Goal: Information Seeking & Learning: Learn about a topic

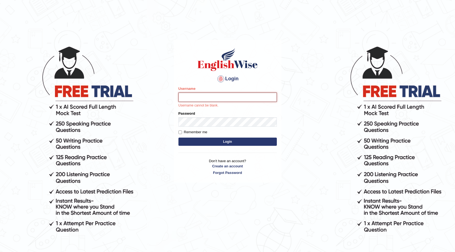
click at [200, 96] on input "Username" at bounding box center [227, 97] width 98 height 9
type input "0466985084"
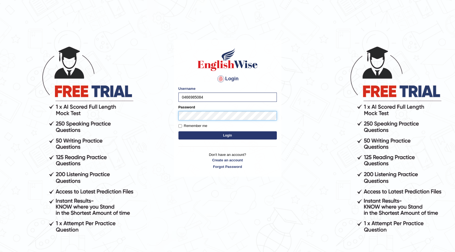
click at [178, 131] on button "Login" at bounding box center [227, 135] width 98 height 8
click at [235, 135] on button "Login" at bounding box center [227, 135] width 98 height 8
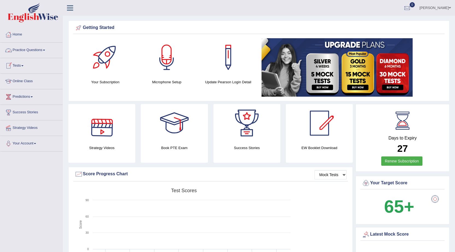
click at [41, 49] on link "Practice Questions" at bounding box center [31, 50] width 62 height 14
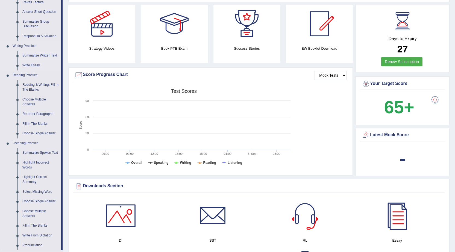
scroll to position [109, 0]
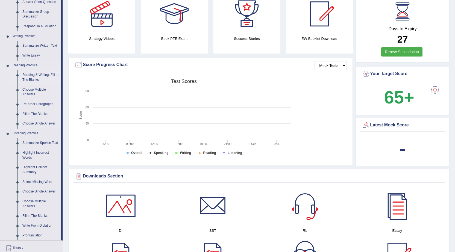
click at [30, 75] on link "Reading & Writing: Fill In The Blanks" at bounding box center [40, 77] width 41 height 14
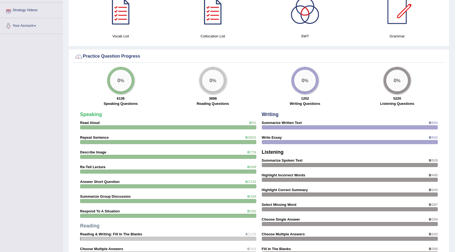
scroll to position [342, 0]
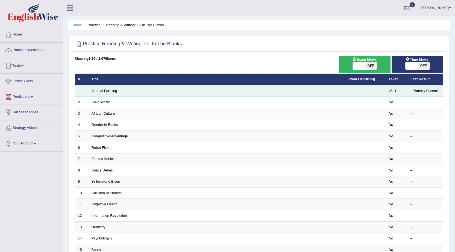
click at [140, 88] on td "Vertical Farming" at bounding box center [217, 90] width 256 height 11
click at [146, 91] on td "Vertical Farming" at bounding box center [217, 90] width 256 height 11
click at [109, 90] on link "Vertical Farming" at bounding box center [105, 91] width 26 height 4
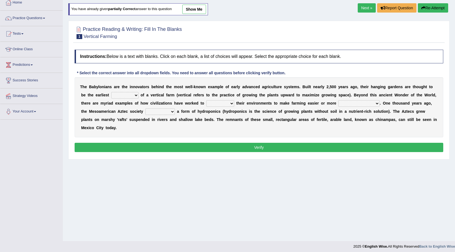
scroll to position [35, 0]
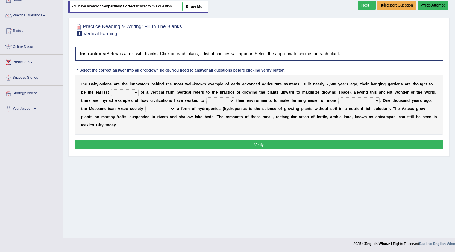
click at [136, 92] on select "prototype failure discredit protocol" at bounding box center [124, 92] width 27 height 7
select select "prototype"
click at [111, 89] on select "prototype failure discredit protocol" at bounding box center [124, 92] width 27 height 7
click at [232, 99] on select "manipulate escape respect disarrange" at bounding box center [220, 101] width 28 height 7
select select "manipulate"
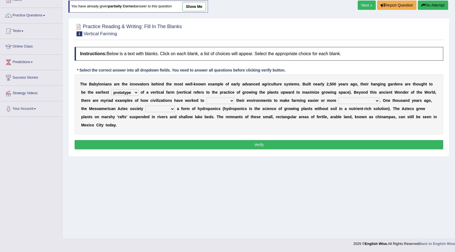
click at [206, 98] on select "manipulate escape respect disarrange" at bounding box center [220, 101] width 28 height 7
click at [377, 101] on select "productive constructive connective counterproductive" at bounding box center [358, 101] width 41 height 7
select select "productive"
click at [338, 98] on select "productive constructive connective counterproductive" at bounding box center [358, 101] width 41 height 7
click at [171, 110] on select "domineered volunteered pioneered engineered" at bounding box center [160, 109] width 30 height 7
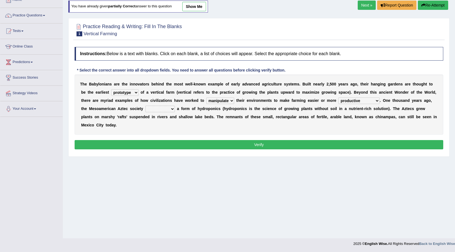
click at [145, 106] on select "domineered volunteered pioneered engineered" at bounding box center [160, 109] width 30 height 7
click at [194, 5] on link "show me" at bounding box center [194, 6] width 24 height 9
select select "domineered"
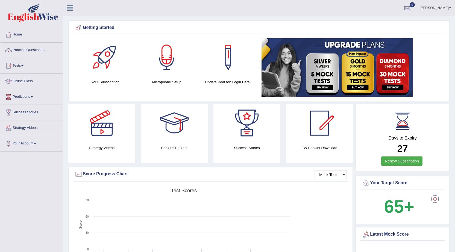
click at [44, 50] on link "Practice Questions" at bounding box center [31, 50] width 62 height 14
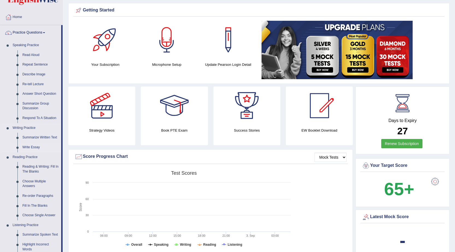
scroll to position [27, 0]
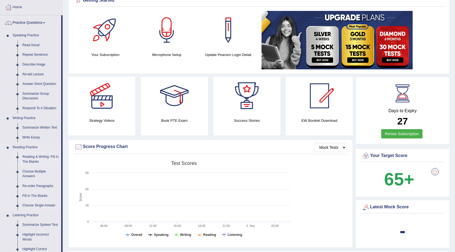
click at [38, 157] on link "Reading & Writing: Fill In The Blanks" at bounding box center [40, 159] width 41 height 14
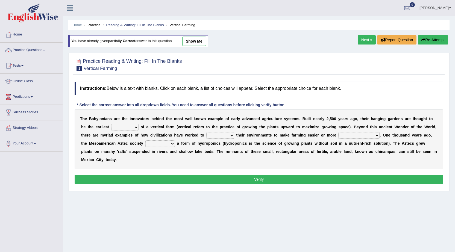
click at [136, 126] on select "prototype failure discredit protocol" at bounding box center [124, 127] width 27 height 7
select select "prototype"
click at [111, 124] on select "prototype failure discredit protocol" at bounding box center [124, 127] width 27 height 7
click at [232, 134] on select "manipulate escape respect disarrange" at bounding box center [220, 135] width 28 height 7
select select "manipulate"
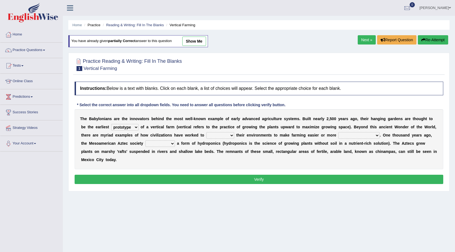
click at [206, 132] on select "manipulate escape respect disarrange" at bounding box center [220, 135] width 28 height 7
click at [372, 135] on select "productive constructive connective counterproductive" at bounding box center [358, 135] width 41 height 7
select select "productive"
click at [338, 132] on select "productive constructive connective counterproductive" at bounding box center [358, 135] width 41 height 7
click at [170, 144] on select "domineered volunteered pioneered engineered" at bounding box center [160, 143] width 30 height 7
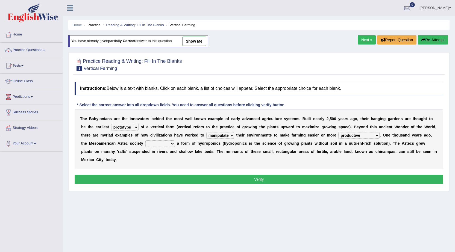
select select "pioneered"
click at [145, 140] on select "domineered volunteered pioneered engineered" at bounding box center [160, 143] width 30 height 7
click at [261, 178] on button "Verify" at bounding box center [259, 179] width 369 height 9
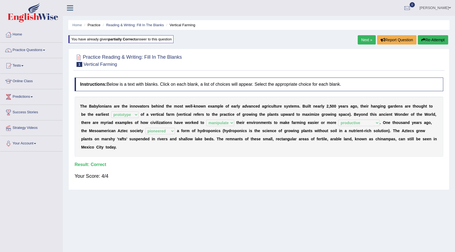
click at [367, 41] on link "Next »" at bounding box center [367, 39] width 18 height 9
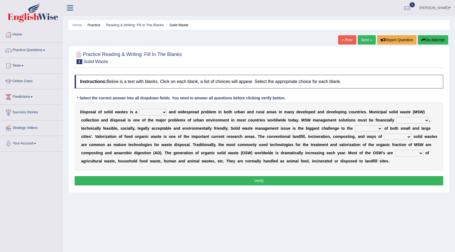
click at [164, 111] on select "slanting stinging stalling shafting" at bounding box center [152, 112] width 27 height 7
click at [100, 119] on b at bounding box center [100, 120] width 2 height 4
click at [419, 121] on select "unattainable sustainable objectionable treasonable" at bounding box center [412, 120] width 33 height 7
click at [397, 162] on div "D i s p o s a l o f s o l i d w a s t e s i s a slanting stinging stalling shaf…" at bounding box center [259, 136] width 369 height 68
click at [164, 113] on select "slanting stinging stalling shafting" at bounding box center [152, 112] width 27 height 7
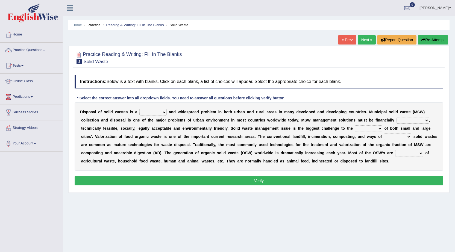
select select "stinging"
click at [139, 109] on select "slanting stinging stalling shafting" at bounding box center [152, 112] width 27 height 7
click at [165, 112] on select "slanting stinging stalling shafting" at bounding box center [152, 112] width 27 height 7
click at [213, 137] on b "c" at bounding box center [212, 136] width 2 height 4
click at [414, 119] on select "unattainable sustainable objectionable treasonable" at bounding box center [412, 120] width 33 height 7
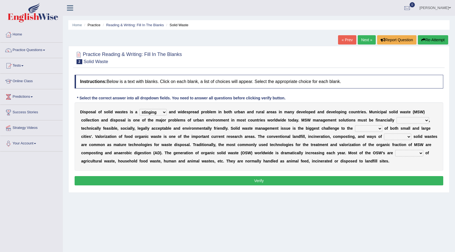
select select "sustainable"
click at [396, 117] on select "unattainable sustainable objectionable treasonable" at bounding box center [412, 120] width 33 height 7
click at [379, 128] on select "plants culture authorities history" at bounding box center [368, 128] width 27 height 7
select select "plants"
click at [355, 125] on select "plants culture authorities history" at bounding box center [368, 128] width 27 height 7
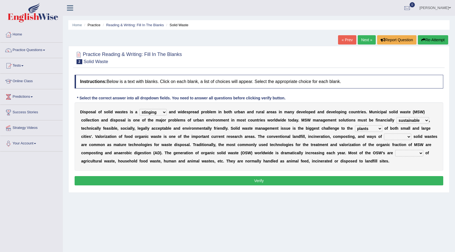
click at [409, 136] on select "reserving preserving deserving handling" at bounding box center [397, 137] width 27 height 7
click at [330, 143] on b "a" at bounding box center [331, 145] width 2 height 4
click at [409, 137] on select "reserving preserving deserving handling" at bounding box center [397, 137] width 27 height 7
select select "deserving"
click at [384, 134] on select "reserving preserving deserving handling" at bounding box center [397, 137] width 27 height 7
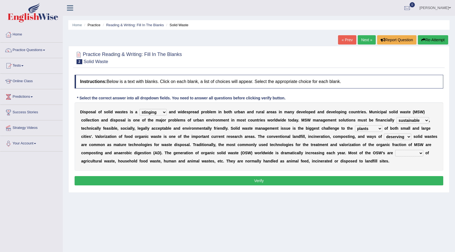
click at [417, 154] on select "composed disposed composing disposing" at bounding box center [409, 153] width 28 height 7
select select "disposed"
click at [395, 150] on select "composed disposed composing disposing" at bounding box center [409, 153] width 28 height 7
click at [406, 136] on select "reserving preserving deserving handling" at bounding box center [397, 137] width 27 height 7
click at [322, 214] on div "Home Practice Reading & Writing: Fill In The Blanks Solid Waste « Prev Next » R…" at bounding box center [259, 136] width 392 height 273
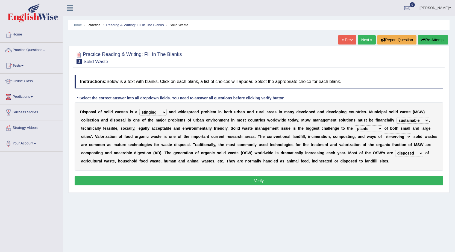
click at [275, 182] on button "Verify" at bounding box center [259, 180] width 369 height 9
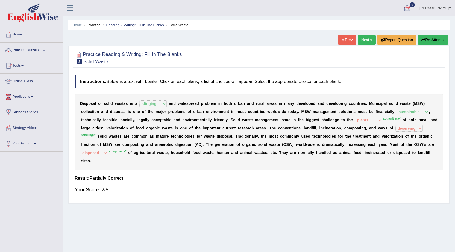
click at [366, 38] on link "Next »" at bounding box center [367, 39] width 18 height 9
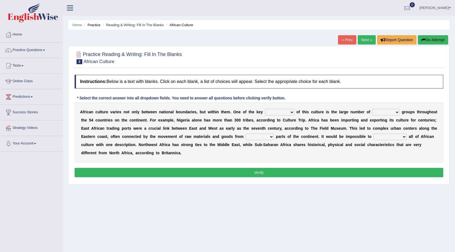
click at [289, 111] on select "conjectures features issues doubts" at bounding box center [279, 112] width 29 height 7
select select "conjectures"
click at [265, 109] on select "conjectures features issues doubts" at bounding box center [279, 112] width 29 height 7
click at [395, 111] on select "ethic ethnic eugenic epic" at bounding box center [385, 112] width 27 height 7
click at [130, 130] on b "s" at bounding box center [130, 128] width 2 height 4
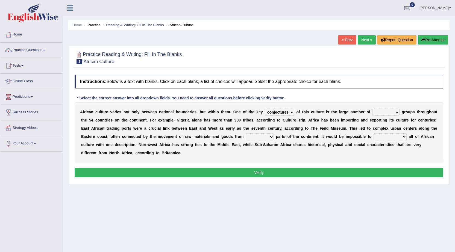
click at [397, 111] on select "ethic ethnic eugenic epic" at bounding box center [385, 112] width 27 height 7
click at [372, 109] on select "ethic ethnic eugenic epic" at bounding box center [385, 112] width 27 height 7
click at [396, 111] on select "ethic ethnic eugenic epic" at bounding box center [385, 112] width 27 height 7
click at [372, 109] on select "ethic ethnic eugenic epic" at bounding box center [385, 112] width 27 height 7
click at [397, 111] on select "ethic ethnic eugenic epic" at bounding box center [385, 112] width 27 height 7
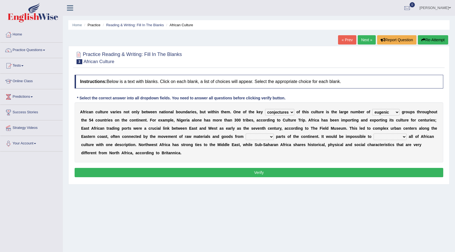
click at [372, 109] on select "ethic ethnic eugenic epic" at bounding box center [385, 112] width 27 height 7
click at [397, 110] on select "ethic ethnic eugenic epic" at bounding box center [385, 112] width 27 height 7
select select "ethnic"
click at [372, 109] on select "ethic ethnic eugenic epic" at bounding box center [385, 112] width 27 height 7
click at [272, 137] on select "forelocked interlocked unlocked landlocked" at bounding box center [260, 137] width 28 height 7
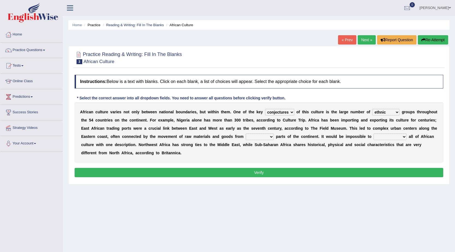
click at [420, 152] on div "A f r i c a n c u l t u r e v a r i e s n o t o n l y b e t w e e n n a t i o n…" at bounding box center [259, 132] width 369 height 60
click at [403, 135] on select "characterize conceptualize symbolize synthesize" at bounding box center [389, 137] width 33 height 7
select select "conceptualize"
click at [373, 134] on select "characterize conceptualize symbolize synthesize" at bounding box center [389, 137] width 33 height 7
click at [269, 135] on select "forelocked interlocked unlocked landlocked" at bounding box center [260, 137] width 28 height 7
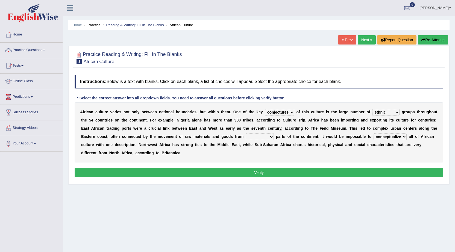
click at [269, 135] on select "forelocked interlocked unlocked landlocked" at bounding box center [260, 137] width 28 height 7
select select "landlocked"
click at [246, 134] on select "forelocked interlocked unlocked landlocked" at bounding box center [260, 137] width 28 height 7
click at [266, 170] on button "Verify" at bounding box center [259, 172] width 369 height 9
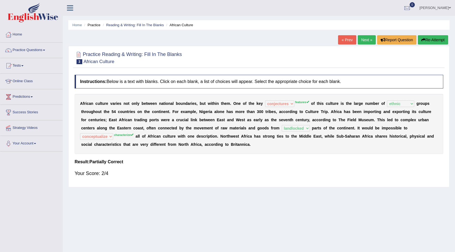
click at [361, 39] on link "Next »" at bounding box center [367, 39] width 18 height 9
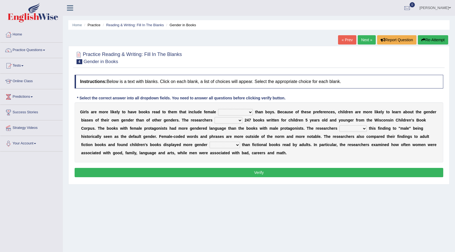
click at [250, 112] on select "protagonists cosmogonists agonists expressionists" at bounding box center [235, 112] width 35 height 7
click at [218, 109] on select "protagonists cosmogonists agonists expressionists" at bounding box center [235, 112] width 35 height 7
click at [238, 121] on select "hydrolyzed paralyzed catalyzed analyzed" at bounding box center [228, 120] width 28 height 7
click at [250, 112] on select "protagonists cosmogonists agonists expressionists" at bounding box center [235, 112] width 35 height 7
select select "protagonists"
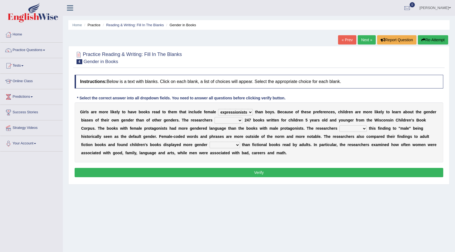
click at [218, 109] on select "protagonists cosmogonists agonists expressionists" at bounding box center [235, 112] width 35 height 7
click at [364, 129] on select "contribute tribute distribute attribute" at bounding box center [352, 128] width 27 height 7
click at [406, 155] on div "G i r l s a r e m o r e l i k e l y t o h a v e b o o k s r e a d t o t h e m t…" at bounding box center [259, 132] width 369 height 60
click at [237, 143] on select "stereotypes teletypes prototypes electrotypes" at bounding box center [225, 145] width 30 height 7
select select "stereotypes"
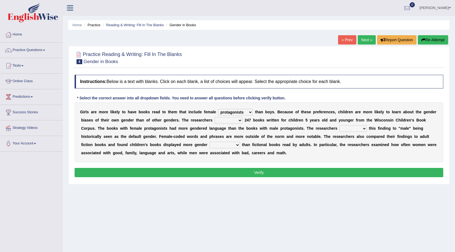
click at [210, 142] on select "stereotypes teletypes prototypes electrotypes" at bounding box center [225, 145] width 30 height 7
click at [240, 120] on select "hydrolyzed paralyzed catalyzed analyzed" at bounding box center [228, 120] width 28 height 7
select select "analyzed"
click at [214, 117] on select "hydrolyzed paralyzed catalyzed analyzed" at bounding box center [228, 120] width 28 height 7
click at [363, 129] on select "contribute tribute distribute attribute" at bounding box center [352, 128] width 27 height 7
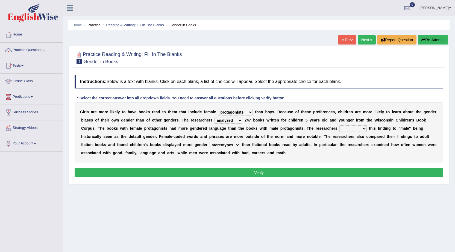
select select "tribute"
click at [339, 125] on select "contribute tribute distribute attribute" at bounding box center [352, 128] width 27 height 7
click at [363, 127] on select "contribute tribute distribute attribute" at bounding box center [352, 128] width 27 height 7
click at [331, 152] on div "G i r l s a r e m o r e l i k e l y t o h a v e b o o k s r e a d t o t h e m t…" at bounding box center [259, 132] width 369 height 60
click at [237, 119] on select "hydrolyzed paralyzed catalyzed analyzed" at bounding box center [228, 120] width 28 height 7
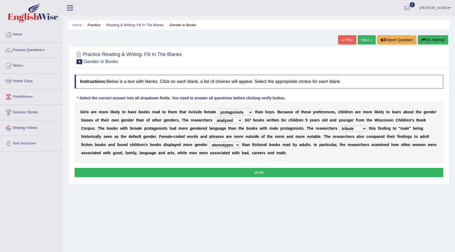
click at [312, 151] on div "G i r l s a r e m o r e l i k e l y t o h a v e b o o k s r e a d t o t h e m t…" at bounding box center [259, 132] width 369 height 60
click at [275, 172] on button "Verify" at bounding box center [259, 172] width 369 height 9
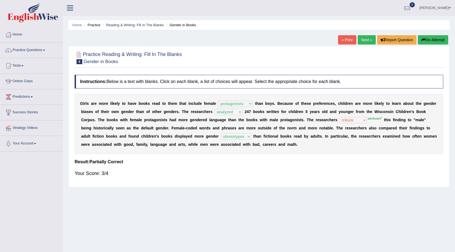
click at [363, 37] on link "Next »" at bounding box center [367, 39] width 18 height 9
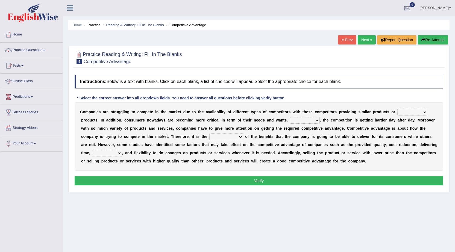
click at [425, 112] on select "constitution restitution substitution institution" at bounding box center [412, 112] width 30 height 7
select select "constitution"
click at [397, 109] on select "constitution restitution substitution institution" at bounding box center [412, 112] width 30 height 7
click at [316, 118] on select "However Instead Additionally Therefore" at bounding box center [305, 120] width 30 height 7
click at [328, 113] on b "t" at bounding box center [327, 112] width 1 height 4
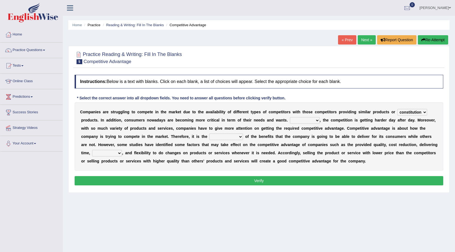
click at [317, 120] on select "However Instead Additionally Therefore" at bounding box center [305, 120] width 30 height 7
select select "However"
click at [290, 117] on select "However Instead Additionally Therefore" at bounding box center [305, 120] width 30 height 7
click at [238, 136] on select "dissemination ordination determination incarnation" at bounding box center [226, 137] width 34 height 7
select select "dissemination"
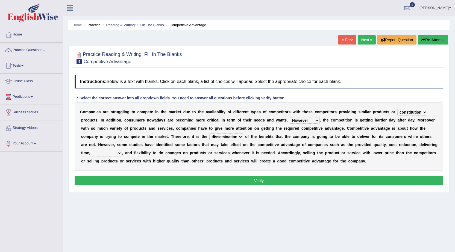
click at [209, 134] on select "dissemination ordination determination incarnation" at bounding box center [226, 137] width 34 height 7
click at [241, 137] on select "dissemination ordination determination incarnation" at bounding box center [226, 137] width 34 height 7
click at [120, 151] on select "captivation aggregation deprivation innovation" at bounding box center [107, 153] width 30 height 7
select select "innovation"
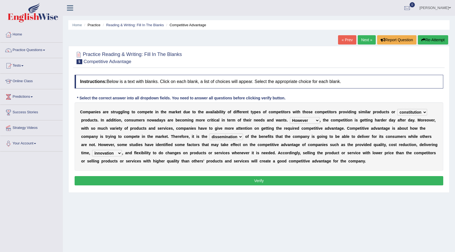
click at [92, 150] on select "captivation aggregation deprivation innovation" at bounding box center [107, 153] width 30 height 7
click at [295, 178] on button "Verify" at bounding box center [259, 180] width 369 height 9
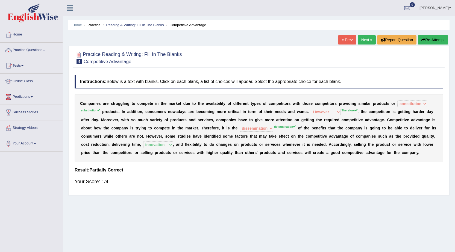
click at [365, 40] on link "Next »" at bounding box center [367, 39] width 18 height 9
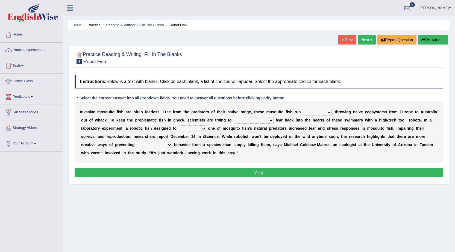
click at [329, 111] on select "occupant flippant rampant concordant" at bounding box center [317, 112] width 29 height 7
click at [285, 104] on div "I n v a s i v e m o s q u i t o f i s h a r e o f t e n f e a r l e s s . F r e…" at bounding box center [259, 132] width 369 height 60
click at [344, 40] on link "« Prev" at bounding box center [347, 39] width 18 height 9
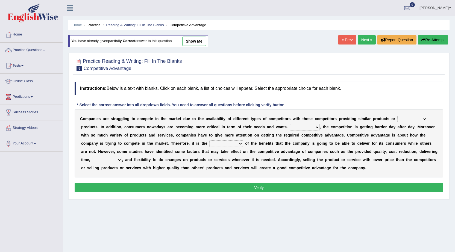
click at [344, 40] on link "« Prev" at bounding box center [347, 39] width 18 height 9
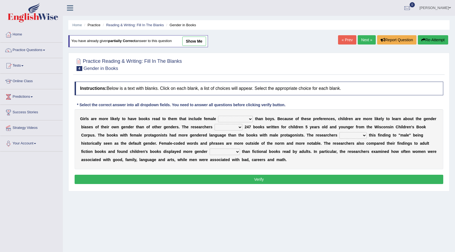
click at [248, 118] on select "protagonists cosmogonists agonists expressionists" at bounding box center [235, 119] width 35 height 7
select select "protagonists"
click at [218, 116] on select "protagonists cosmogonists agonists expressionists" at bounding box center [235, 119] width 35 height 7
click at [239, 126] on select "hydrolyzed paralyzed catalyzed analyzed" at bounding box center [228, 127] width 28 height 7
select select "analyzed"
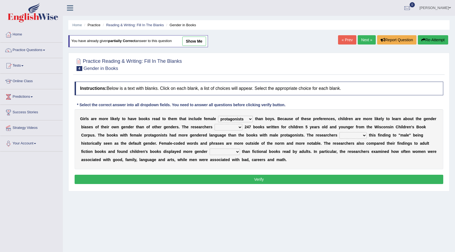
click at [214, 124] on select "hydrolyzed paralyzed catalyzed analyzed" at bounding box center [228, 127] width 28 height 7
click at [361, 134] on select "contribute tribute distribute attribute" at bounding box center [352, 135] width 27 height 7
select select "attribute"
click at [339, 132] on select "contribute tribute distribute attribute" at bounding box center [352, 135] width 27 height 7
click at [234, 152] on select "stereotypes teletypes prototypes electrotypes" at bounding box center [225, 152] width 30 height 7
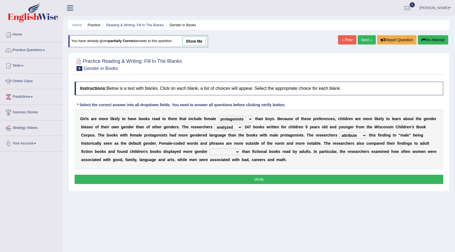
select select "stereotypes"
click at [210, 149] on select "stereotypes teletypes prototypes electrotypes" at bounding box center [225, 152] width 30 height 7
click at [266, 179] on button "Verify" at bounding box center [259, 179] width 369 height 9
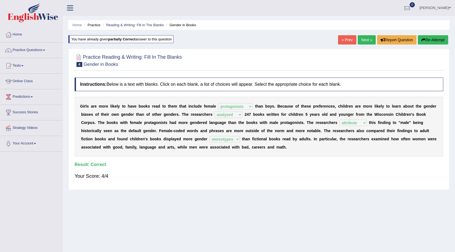
click at [366, 39] on link "Next »" at bounding box center [367, 39] width 18 height 9
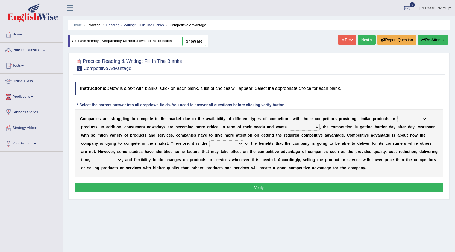
click at [406, 118] on select "constitution restitution substitution institution" at bounding box center [412, 119] width 30 height 7
select select "substitution"
click at [397, 116] on select "constitution restitution substitution institution" at bounding box center [412, 119] width 30 height 7
click at [313, 127] on select "However Instead Additionally Therefore" at bounding box center [305, 127] width 30 height 7
select select "Therefore"
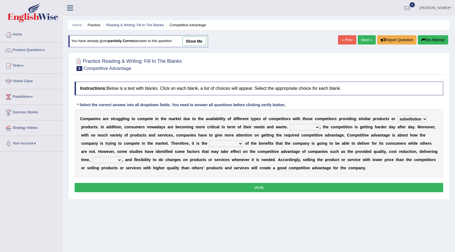
click at [290, 124] on select "However Instead Additionally Therefore" at bounding box center [305, 127] width 30 height 7
click at [239, 143] on select "dissemination ordination determination incarnation" at bounding box center [226, 143] width 34 height 7
select select "determination"
click at [209, 140] on select "dissemination ordination determination incarnation" at bounding box center [226, 143] width 34 height 7
click at [104, 159] on select "captivation aggregation deprivation innovation" at bounding box center [107, 160] width 30 height 7
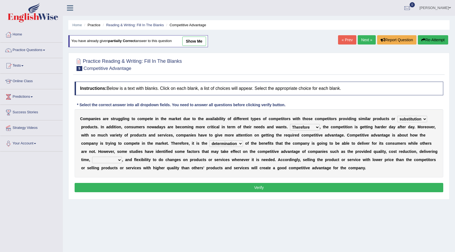
select select "innovation"
click at [92, 157] on select "captivation aggregation deprivation innovation" at bounding box center [107, 160] width 30 height 7
click at [225, 188] on button "Verify" at bounding box center [259, 187] width 369 height 9
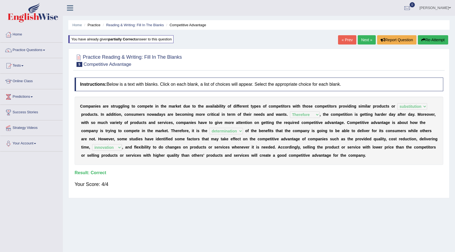
click at [361, 40] on link "Next »" at bounding box center [367, 39] width 18 height 9
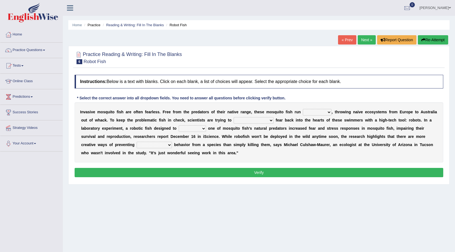
click at [330, 112] on select "occupant flippant rampant concordant" at bounding box center [317, 112] width 29 height 7
click at [271, 129] on b "p" at bounding box center [270, 128] width 2 height 4
click at [257, 119] on select "accept spike strike drake" at bounding box center [254, 120] width 40 height 7
select select "drake"
click at [234, 117] on select "accept spike strike drake" at bounding box center [254, 120] width 40 height 7
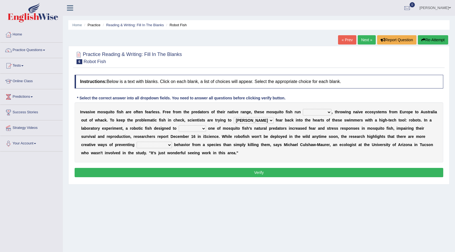
click at [204, 128] on select "bequest mimic battle conquest" at bounding box center [192, 128] width 27 height 7
select select "battle"
click at [179, 125] on select "bequest mimic battle conquest" at bounding box center [192, 128] width 27 height 7
click at [168, 144] on select "unprivileged unprecedented uncharted unwanted" at bounding box center [154, 145] width 35 height 7
select select "unprivileged"
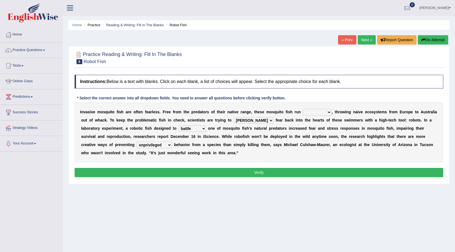
click at [137, 142] on select "unprivileged unprecedented uncharted unwanted" at bounding box center [154, 145] width 35 height 7
click at [327, 111] on select "occupant flippant rampant concordant" at bounding box center [317, 112] width 29 height 7
select select "flippant"
click at [303, 109] on select "occupant flippant rampant concordant" at bounding box center [317, 112] width 29 height 7
click at [299, 174] on button "Verify" at bounding box center [259, 172] width 369 height 9
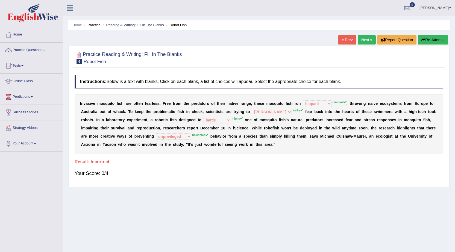
click at [367, 41] on link "Next »" at bounding box center [367, 39] width 18 height 9
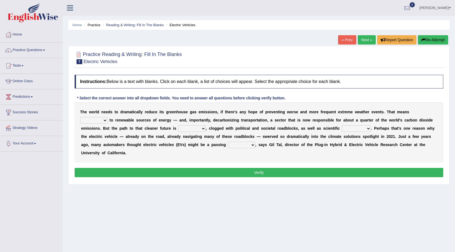
click at [104, 119] on select "grafting drafting crafting shifting" at bounding box center [93, 120] width 27 height 7
select select "shifting"
click at [80, 117] on select "grafting drafting crafting shifting" at bounding box center [93, 120] width 27 height 7
click at [103, 120] on select "grafting drafting crafting shifting" at bounding box center [93, 120] width 27 height 7
click at [135, 127] on b "t" at bounding box center [135, 128] width 1 height 4
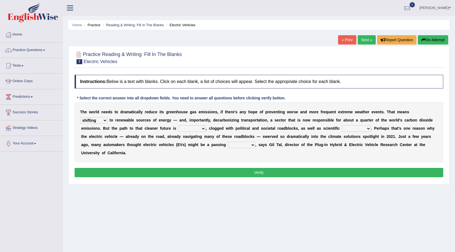
click at [202, 129] on select "daunting daunted daunt dauntless" at bounding box center [191, 128] width 27 height 7
select select "daunted"
click at [178, 125] on select "daunting daunted daunt dauntless" at bounding box center [191, 128] width 27 height 7
click at [369, 129] on select "spectacles obstacles tentacles receptacles" at bounding box center [356, 128] width 29 height 7
click at [305, 140] on div "T h e w o r l d n e e d s t o d r a m a t i c a l l y r e d u c e i t s g r e e…" at bounding box center [259, 132] width 369 height 60
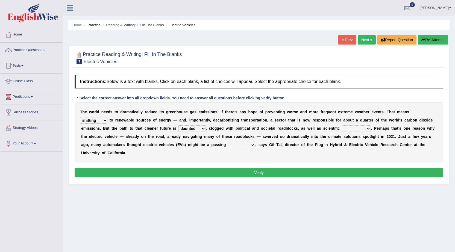
click at [251, 143] on select "fad gad tad lad" at bounding box center [241, 145] width 27 height 7
select select "tad"
click at [228, 142] on select "fad gad tad lad" at bounding box center [241, 145] width 27 height 7
click at [360, 127] on select "spectacles obstacles tentacles receptacles" at bounding box center [356, 128] width 29 height 7
select select "obstacles"
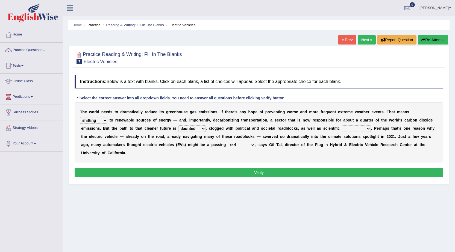
click at [342, 125] on select "spectacles obstacles tentacles receptacles" at bounding box center [356, 128] width 29 height 7
click at [264, 173] on button "Verify" at bounding box center [259, 172] width 369 height 9
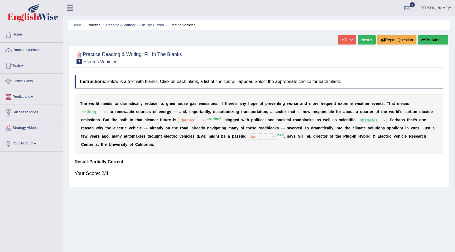
click at [367, 40] on link "Next »" at bounding box center [367, 39] width 18 height 9
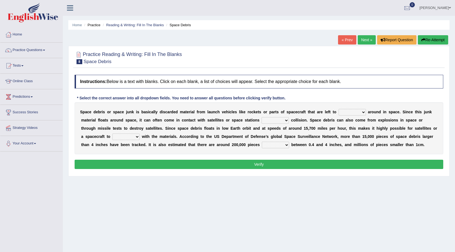
click at [364, 112] on select "twist center roam loll" at bounding box center [351, 112] width 27 height 7
click at [338, 109] on select "twist center roam loll" at bounding box center [351, 112] width 27 height 7
click at [285, 120] on select "risks risk risked risking" at bounding box center [274, 120] width 27 height 7
click at [362, 112] on select "twist center roam loll" at bounding box center [351, 112] width 27 height 7
select select "center"
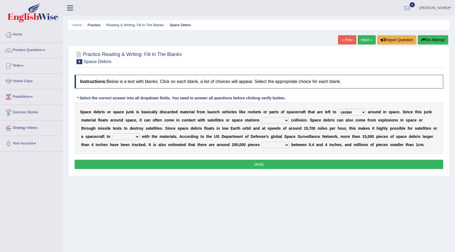
click at [338, 109] on select "twist center roam loll" at bounding box center [351, 112] width 27 height 7
click at [362, 111] on select "twist center roam loll" at bounding box center [351, 112] width 27 height 7
click at [338, 109] on select "twist center roam loll" at bounding box center [351, 112] width 27 height 7
click at [286, 121] on select "risks risk risked risking" at bounding box center [274, 120] width 27 height 7
select select "risking"
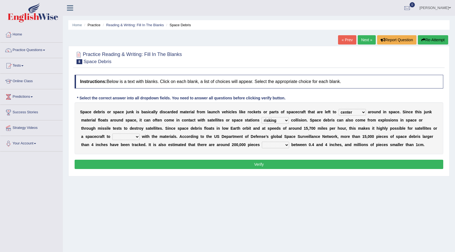
click at [261, 117] on select "risks risk risked risking" at bounding box center [274, 120] width 27 height 7
click at [137, 138] on select "collect collate collide collocate" at bounding box center [125, 137] width 27 height 7
select select "collide"
click at [112, 134] on select "collect collate collide collocate" at bounding box center [125, 137] width 27 height 7
click at [287, 145] on select "sized sizing size sizes" at bounding box center [275, 145] width 27 height 7
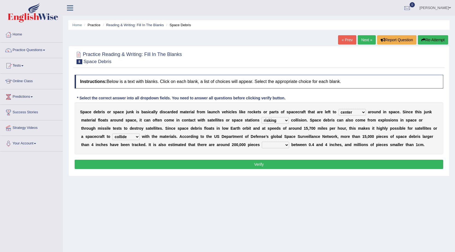
select select "sized"
click at [262, 142] on select "sized sizing size sizes" at bounding box center [275, 145] width 27 height 7
click at [260, 164] on button "Verify" at bounding box center [259, 164] width 369 height 9
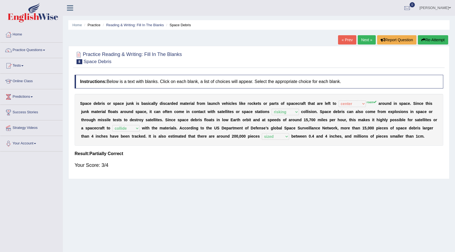
click at [361, 39] on link "Next »" at bounding box center [367, 39] width 18 height 9
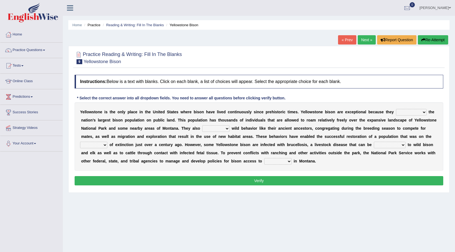
click at [425, 112] on select "congregate comprise consist compromise" at bounding box center [411, 112] width 31 height 7
select select "congregate"
click at [396, 109] on select "congregate comprise consist compromise" at bounding box center [411, 112] width 31 height 7
click at [225, 128] on select "exhibit disregard resist encourage" at bounding box center [215, 128] width 27 height 7
click at [192, 126] on b at bounding box center [191, 128] width 2 height 4
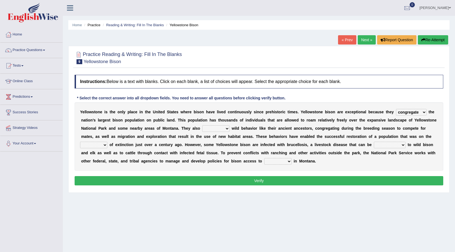
click at [224, 128] on select "exhibit disregard resist encourage" at bounding box center [215, 128] width 27 height 7
select select "resist"
click at [202, 125] on select "exhibit disregard resist encourage" at bounding box center [215, 128] width 27 height 7
click at [230, 127] on b at bounding box center [230, 128] width 2 height 4
click at [227, 127] on select "exhibit disregard resist encourage" at bounding box center [215, 128] width 27 height 7
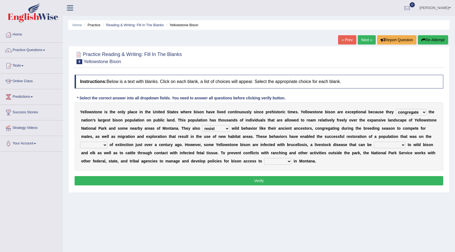
click at [257, 143] on b "e" at bounding box center [257, 145] width 2 height 4
click at [103, 144] on select "brine brink danger brindle" at bounding box center [93, 145] width 27 height 7
click at [80, 142] on select "brine brink danger brindle" at bounding box center [93, 145] width 27 height 7
click at [105, 145] on select "brine brink danger brindle" at bounding box center [93, 145] width 27 height 7
select select "danger"
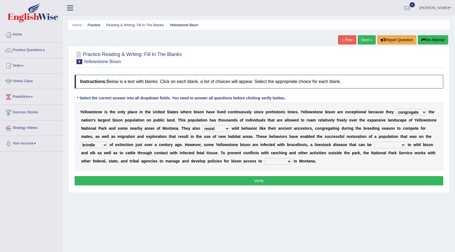
click at [80, 142] on select "brine brink danger brindle" at bounding box center [93, 145] width 27 height 7
click at [404, 144] on select "transplanted transported transgressed transmitted" at bounding box center [390, 145] width 32 height 7
click at [363, 161] on div "Y e l l o w s t o n e i s t h e o n l y p l a c e i n t h e U n i t e d S t a t…" at bounding box center [259, 136] width 369 height 68
click at [291, 160] on select "habitat habitat habitant food" at bounding box center [277, 161] width 27 height 7
select select "habitat"
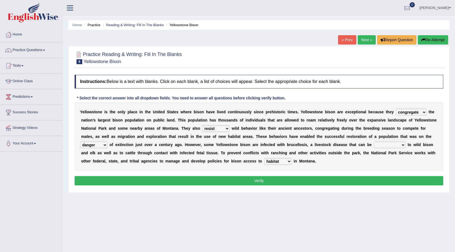
click at [264, 158] on select "habitat habitat habitant food" at bounding box center [277, 161] width 27 height 7
click at [402, 145] on select "transplanted transported transgressed transmitted" at bounding box center [390, 145] width 32 height 7
select select "transmitted"
click at [374, 142] on select "transplanted transported transgressed transmitted" at bounding box center [390, 145] width 32 height 7
click at [299, 179] on button "Verify" at bounding box center [259, 180] width 369 height 9
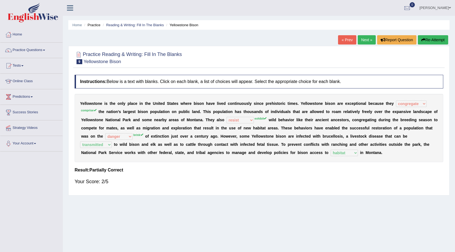
click at [365, 40] on link "Next »" at bounding box center [367, 39] width 18 height 9
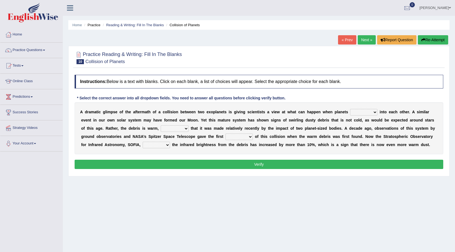
click at [374, 110] on select "crash explore roam implode" at bounding box center [363, 112] width 27 height 7
select select "crash"
click at [350, 109] on select "crash explore roam implode" at bounding box center [363, 112] width 27 height 7
click at [185, 127] on select "reinforcing sentencing forging conducing" at bounding box center [175, 128] width 28 height 7
click at [220, 143] on b "r" at bounding box center [219, 145] width 1 height 4
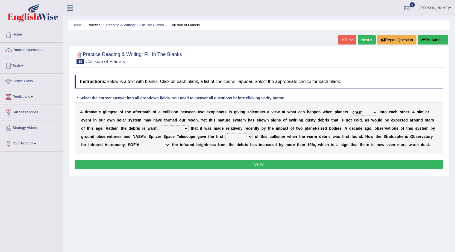
click at [250, 136] on select "pints faints hints taints" at bounding box center [238, 137] width 27 height 7
select select "hints"
click at [225, 134] on select "pints faints hints taints" at bounding box center [238, 137] width 27 height 7
click at [166, 146] on select "concealed revealed repealed unsealed" at bounding box center [156, 145] width 27 height 7
select select "revealed"
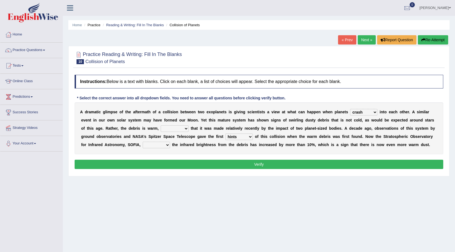
click at [143, 142] on select "concealed revealed repealed unsealed" at bounding box center [156, 145] width 27 height 7
click at [185, 128] on select "reinforcing sentencing forging conducing" at bounding box center [175, 128] width 28 height 7
click at [151, 131] on div "A d r a m a t i c g l i m p s e o f t h e a f t e r m a t h o f a c o l l i s i…" at bounding box center [259, 128] width 369 height 52
click at [186, 129] on select "reinforcing sentencing forging conducing" at bounding box center [175, 128] width 28 height 7
select select "reinforcing"
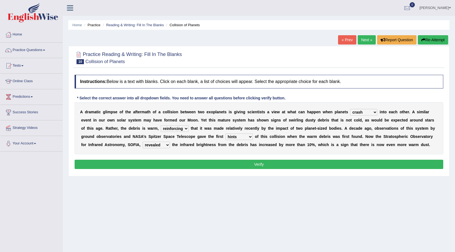
click at [161, 125] on select "reinforcing sentencing forging conducing" at bounding box center [175, 128] width 28 height 7
click at [257, 163] on button "Verify" at bounding box center [259, 164] width 369 height 9
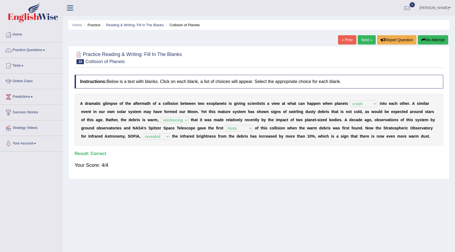
click at [362, 39] on link "Next »" at bounding box center [367, 39] width 18 height 9
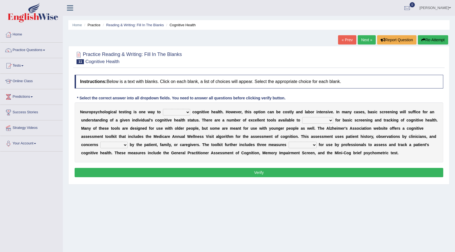
click at [187, 111] on select "obsess assess possess access" at bounding box center [176, 112] width 27 height 7
click at [219, 125] on div "N e u r o p s y c h o l o g i c a l t e s t i n g i s o n e w a y t o obsess as…" at bounding box center [259, 132] width 369 height 60
click at [185, 110] on select "obsess assess possess access" at bounding box center [176, 112] width 27 height 7
select select "assess"
click at [163, 109] on select "obsess assess possess access" at bounding box center [176, 112] width 27 height 7
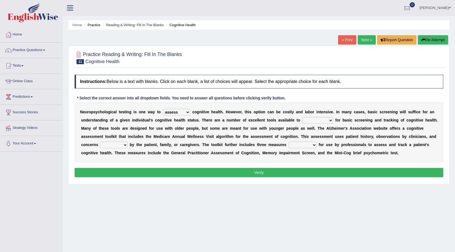
click at [330, 120] on select "stationers practitioners petitioners questioners" at bounding box center [317, 120] width 31 height 7
click at [295, 131] on div "N e u r o p s y c h o l o g i c a l t e s t i n g i s o n e w a y t o obsess as…" at bounding box center [259, 132] width 369 height 60
click at [330, 119] on select "stationers practitioners petitioners questioners" at bounding box center [317, 120] width 31 height 7
select select "practitioners"
click at [302, 117] on select "stationers practitioners petitioners questioners" at bounding box center [317, 120] width 31 height 7
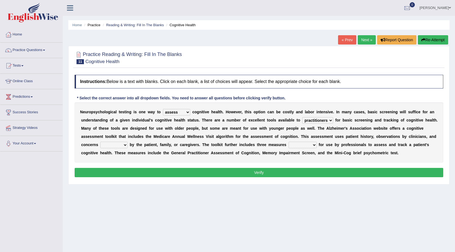
click at [123, 144] on select "raised rising arising praised" at bounding box center [113, 145] width 27 height 7
select select "raised"
click at [100, 142] on select "raised rising arising praised" at bounding box center [113, 145] width 27 height 7
click at [126, 145] on select "raised rising arising praised" at bounding box center [113, 145] width 27 height 7
click at [125, 142] on select "raised rising arising praised" at bounding box center [113, 145] width 27 height 7
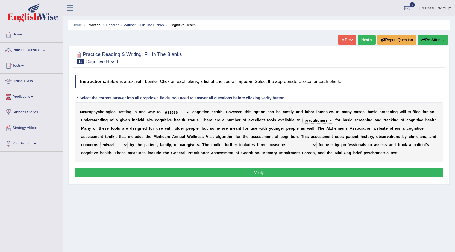
click at [315, 144] on select "validated intimidated dilapidated antedated" at bounding box center [302, 145] width 28 height 7
drag, startPoint x: 258, startPoint y: 157, endPoint x: 287, endPoint y: 157, distance: 29.0
click at [260, 157] on div "N e u r o p s y c h o l o g i c a l t e s t i n g i s o n e w a y t o obsess as…" at bounding box center [259, 132] width 369 height 60
click at [312, 143] on select "validated intimidated dilapidated antedated" at bounding box center [302, 145] width 28 height 7
select select "validated"
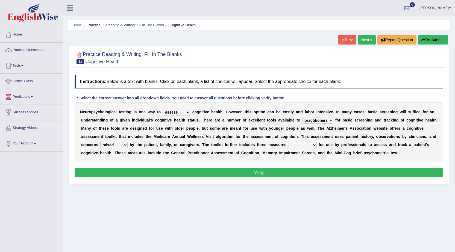
click at [288, 142] on select "validated intimidated dilapidated antedated" at bounding box center [302, 145] width 28 height 7
click at [281, 172] on button "Verify" at bounding box center [259, 172] width 369 height 9
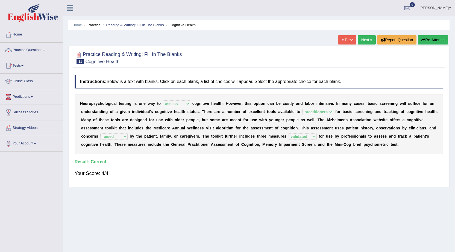
click at [363, 40] on link "Next »" at bounding box center [367, 39] width 18 height 9
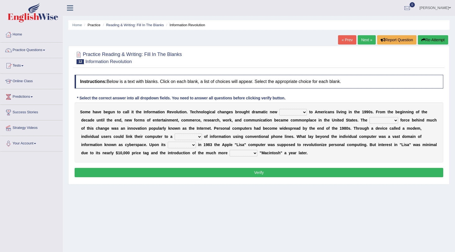
click at [303, 111] on select "challenges puzzles options confusion" at bounding box center [293, 112] width 28 height 7
click at [246, 114] on div "S o m e h a v e b e g u n t o c a l l i t t h e I n f o r m a t i o n R e v o l…" at bounding box center [259, 132] width 369 height 60
click at [393, 120] on select "unremitting uninspiring driving insinuating" at bounding box center [383, 120] width 29 height 7
click at [347, 133] on div "S o m e h a v e b e g u n t o c a l l i t t h e I n f o r m a t i o n R e v o l…" at bounding box center [259, 132] width 369 height 60
click at [302, 111] on select "challenges puzzles options confusion" at bounding box center [293, 112] width 28 height 7
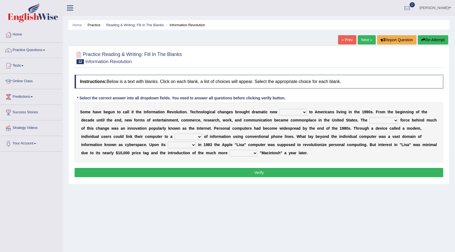
select select "challenges"
click at [279, 109] on select "challenges puzzles options confusion" at bounding box center [293, 112] width 28 height 7
click at [382, 122] on select "unremitting uninspiring driving insinuating" at bounding box center [383, 120] width 29 height 7
drag, startPoint x: 332, startPoint y: 132, endPoint x: 333, endPoint y: 129, distance: 2.8
click at [332, 130] on div "S o m e h a v e b e g u n t o c a l l i t t h e I n f o r m a t i o n R e v o l…" at bounding box center [259, 132] width 369 height 60
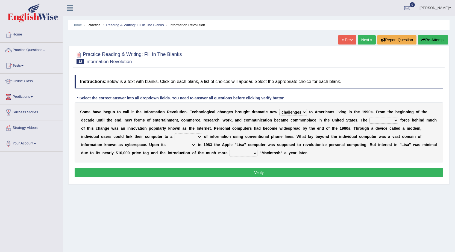
click at [392, 119] on select "unremitting uninspiring driving insinuating" at bounding box center [383, 120] width 29 height 7
select select "unremitting"
click at [369, 117] on select "unremitting uninspiring driving insinuating" at bounding box center [383, 120] width 29 height 7
click at [198, 136] on select "magnitude bulk wealth volume" at bounding box center [188, 137] width 27 height 7
select select "magnitude"
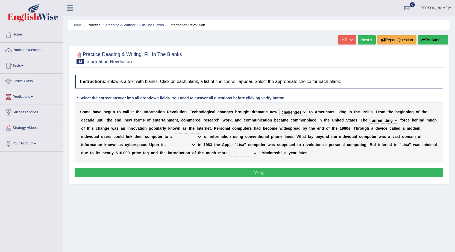
click at [175, 134] on select "magnitude bulk wealth volume" at bounding box center [188, 137] width 27 height 7
click at [192, 144] on select "relief release publication emission" at bounding box center [182, 145] width 28 height 7
select select "publication"
click at [168, 142] on select "relief release publication emission" at bounding box center [182, 145] width 28 height 7
click at [253, 153] on select "convenient affordable advanced formidable" at bounding box center [243, 153] width 28 height 7
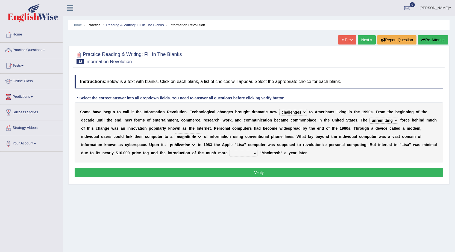
select select "convenient"
click at [229, 150] on select "convenient affordable advanced formidable" at bounding box center [243, 153] width 28 height 7
click at [264, 171] on button "Verify" at bounding box center [259, 172] width 369 height 9
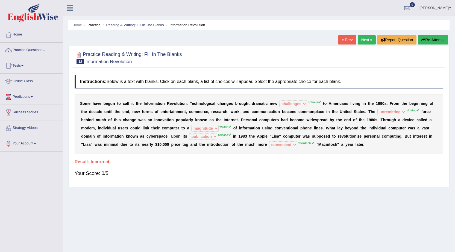
click at [44, 49] on link "Practice Questions" at bounding box center [31, 50] width 62 height 14
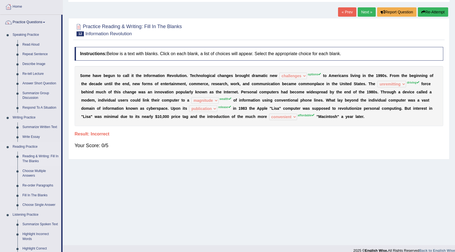
scroll to position [27, 0]
click at [36, 157] on link "Reading & Writing: Fill In The Blanks" at bounding box center [40, 159] width 41 height 14
